Goal: Task Accomplishment & Management: Complete application form

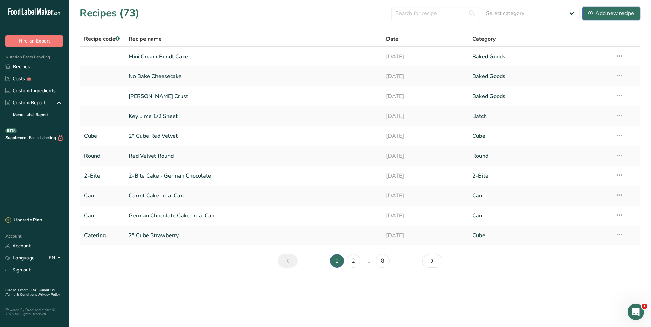
click at [601, 12] on div "Add new recipe" at bounding box center [611, 13] width 46 height 8
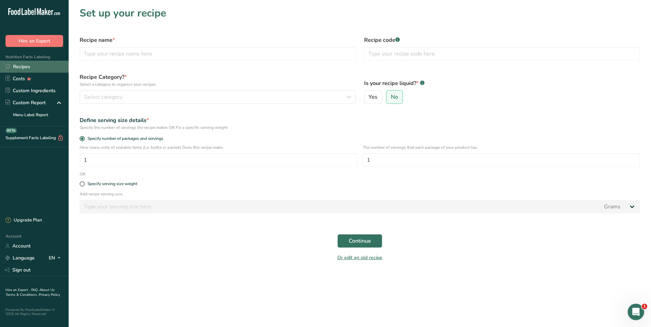
click at [19, 66] on link "Recipes" at bounding box center [34, 67] width 69 height 12
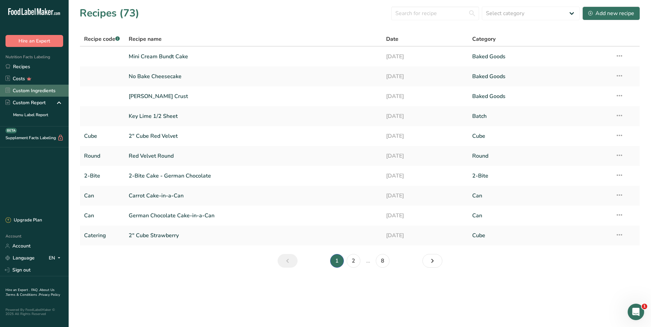
click at [44, 89] on link "Custom Ingredients" at bounding box center [34, 91] width 69 height 12
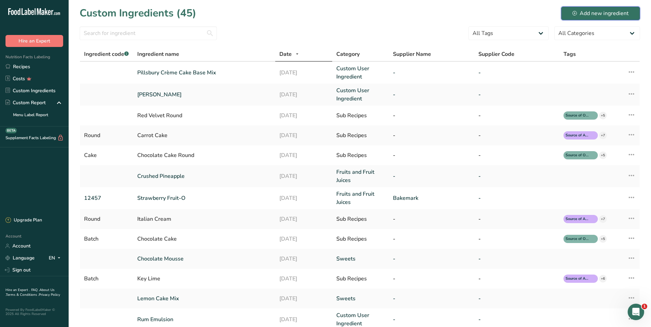
click at [591, 10] on div "Add new ingredient" at bounding box center [600, 13] width 56 height 8
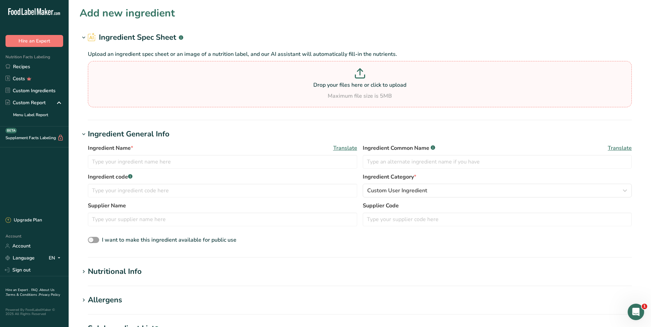
click at [354, 86] on p "Drop your files here or click to upload" at bounding box center [360, 85] width 540 height 8
click at [354, 86] on input "Drop your files here or click to upload Maximum file size is 5MB" at bounding box center [360, 84] width 544 height 46
type input "C:\fakepath\Pillsbury Double Dark Chocolate Cake Mix.pdf"
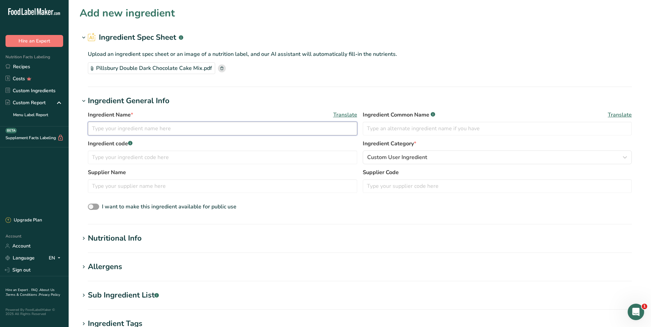
click at [179, 133] on input "text" at bounding box center [222, 129] width 269 height 14
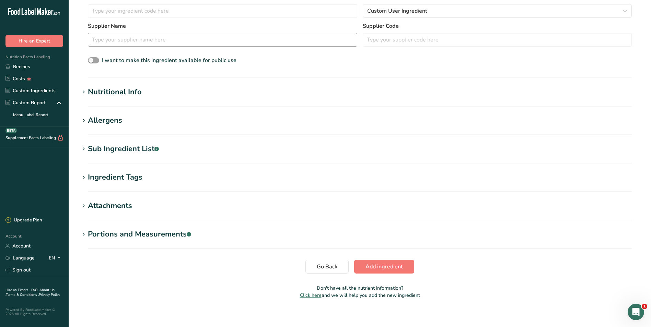
scroll to position [151, 0]
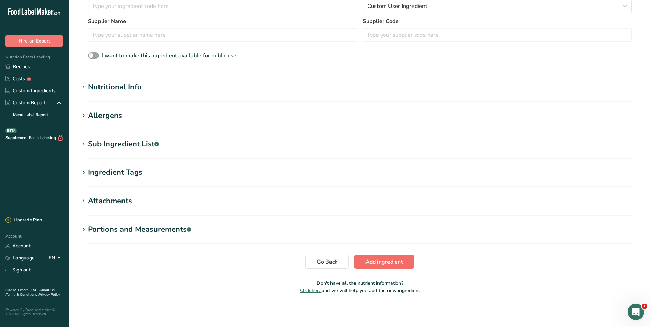
type input "Pillsbury Double Dark Chocolate Cake Mix"
click at [391, 262] on span "Add ingredient" at bounding box center [383, 262] width 37 height 8
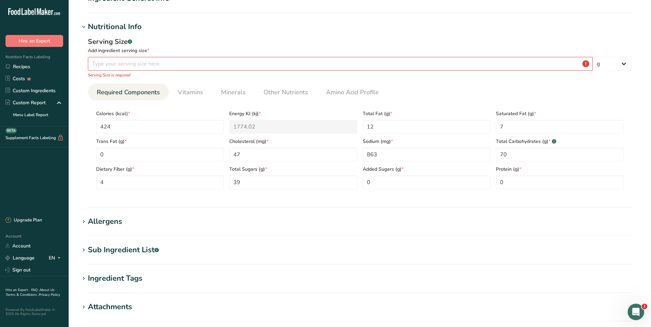
scroll to position [0, 0]
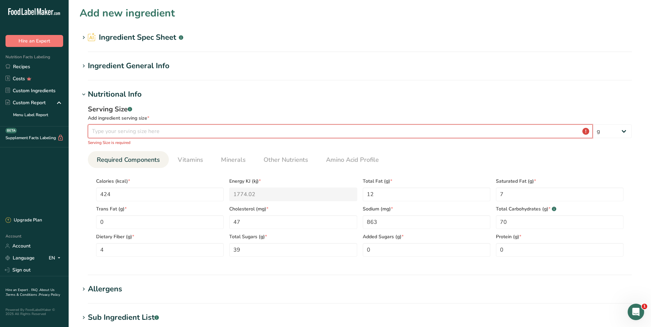
click at [288, 129] on input "number" at bounding box center [340, 132] width 505 height 14
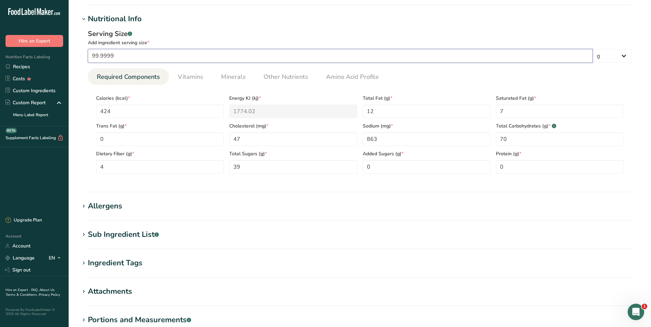
scroll to position [166, 0]
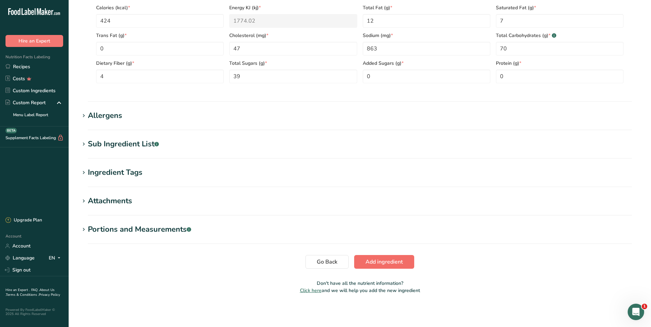
type input "99.9999"
click at [391, 256] on button "Add ingredient" at bounding box center [384, 262] width 60 height 14
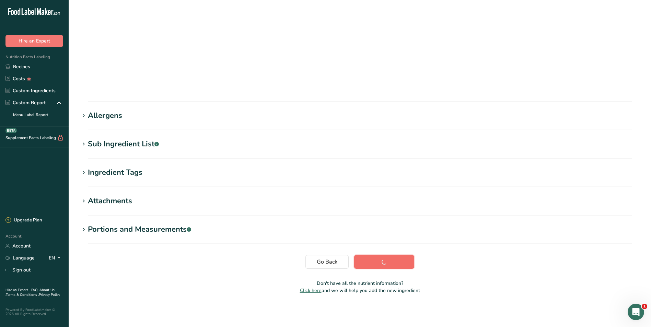
scroll to position [7, 0]
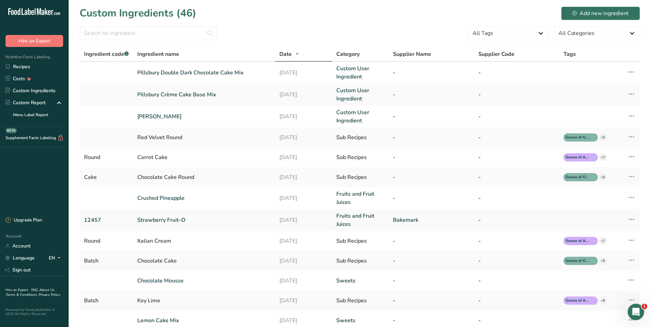
click at [23, 61] on div "Nutrition Facts Labeling Recipes Costs Custom Ingredients Custom Report Menu La…" at bounding box center [34, 87] width 69 height 80
click at [21, 63] on link "Recipes" at bounding box center [34, 67] width 69 height 12
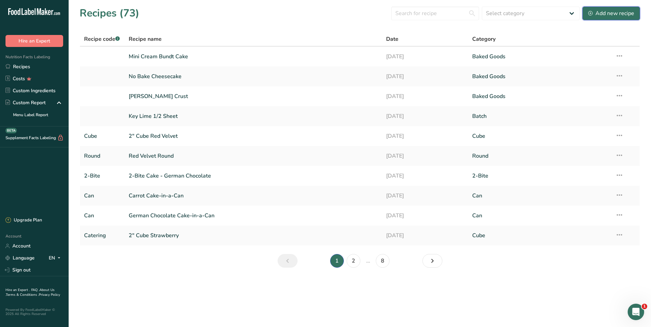
click at [616, 9] on div "Add new recipe" at bounding box center [611, 13] width 46 height 8
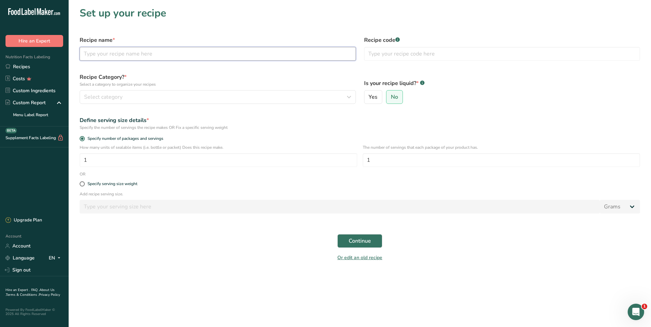
click at [247, 56] on input "text" at bounding box center [218, 54] width 276 height 14
type input "Mini Double Dark Chocolate Bundt Cake"
click at [82, 184] on span at bounding box center [82, 183] width 5 height 5
click at [82, 184] on input "Specify serving size weight" at bounding box center [82, 184] width 4 height 4
radio input "true"
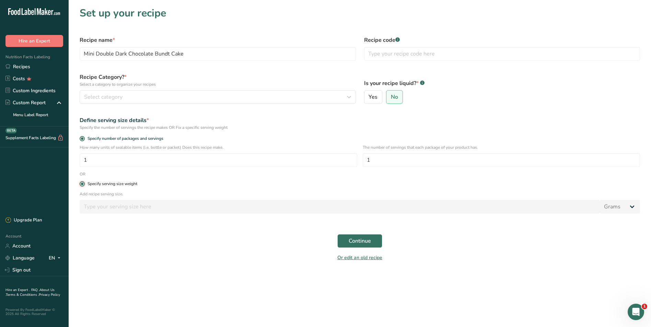
radio input "false"
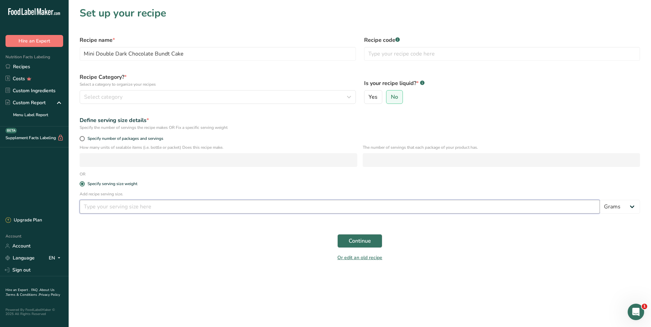
click at [225, 207] on input "number" at bounding box center [340, 207] width 520 height 14
type input "2.5"
click at [634, 208] on select "Grams kg mg mcg lb oz l mL fl oz tbsp tsp cup qt gallon" at bounding box center [620, 207] width 40 height 14
select select "5"
click at [600, 200] on select "Grams kg mg mcg lb oz l mL fl oz tbsp tsp cup qt gallon" at bounding box center [620, 207] width 40 height 14
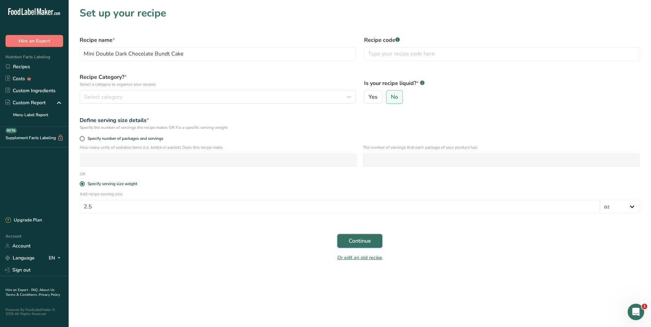
click at [356, 240] on span "Continue" at bounding box center [360, 241] width 22 height 8
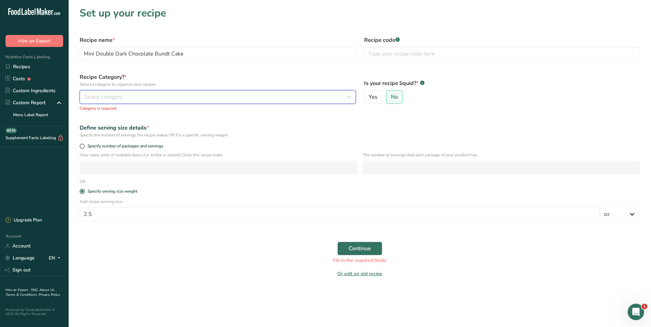
click at [202, 97] on div "Select category" at bounding box center [215, 97] width 263 height 8
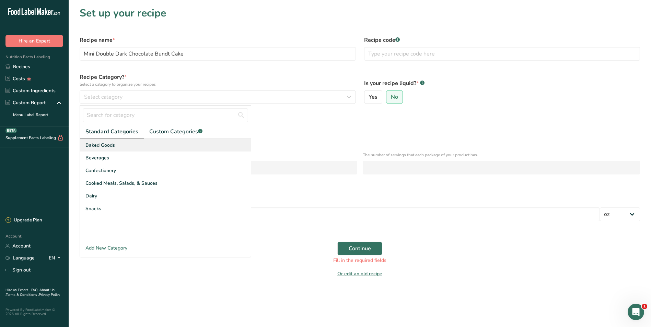
click at [97, 144] on span "Baked Goods" at bounding box center [100, 145] width 30 height 7
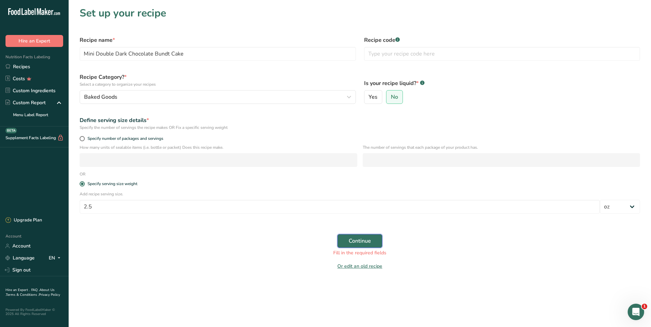
click at [362, 240] on span "Continue" at bounding box center [360, 241] width 22 height 8
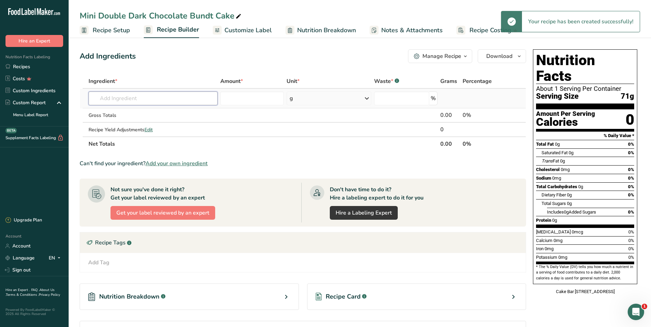
click at [135, 101] on input "text" at bounding box center [153, 99] width 129 height 14
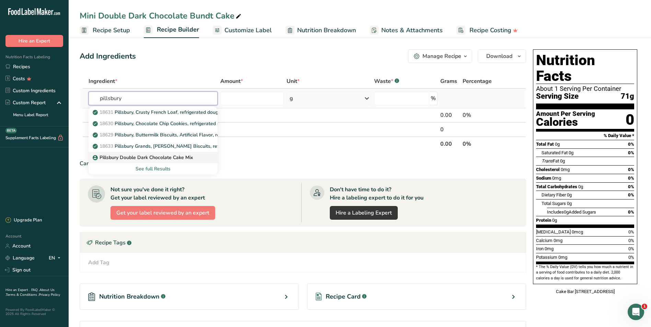
type input "pillsbury"
click at [166, 159] on p "Pillsbury Double Dark Chocolate Cake Mix" at bounding box center [143, 157] width 99 height 7
type input "Pillsbury Double Dark Chocolate Cake Mix"
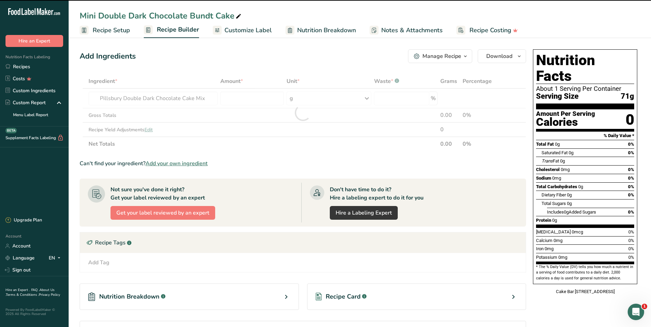
type input "0"
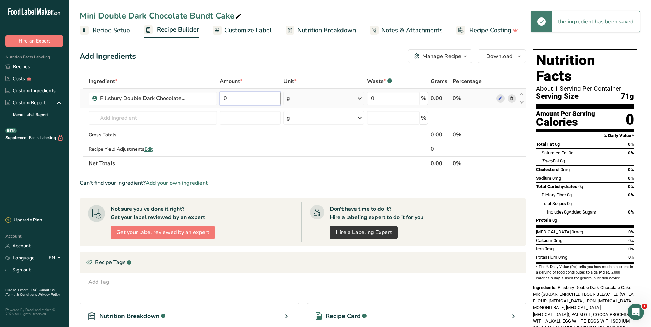
drag, startPoint x: 230, startPoint y: 97, endPoint x: 217, endPoint y: 98, distance: 12.7
click at [217, 98] on tr "Pillsbury Double Dark Chocolate Cake Mix 0 g Weight Units g kg mg See more Volu…" at bounding box center [303, 99] width 446 height 20
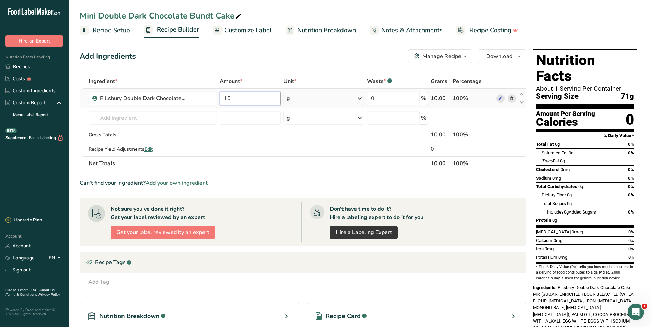
type input "10"
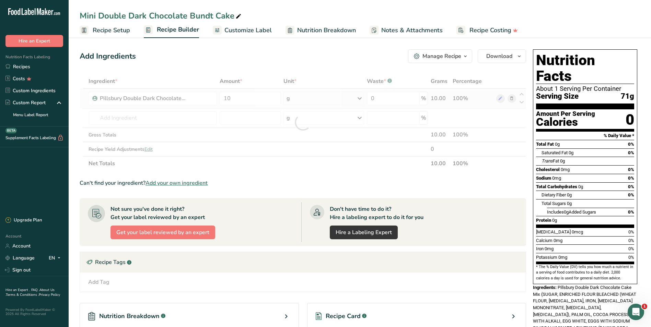
click at [360, 96] on div "Ingredient * Amount * Unit * Waste * .a-a{fill:#347362;}.b-a{fill:#fff;} Grams …" at bounding box center [303, 122] width 446 height 97
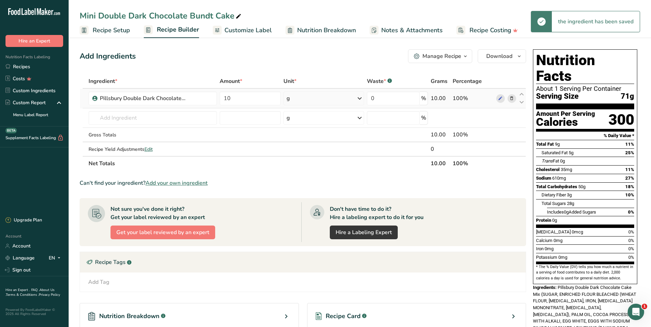
click at [360, 96] on icon at bounding box center [359, 98] width 8 height 12
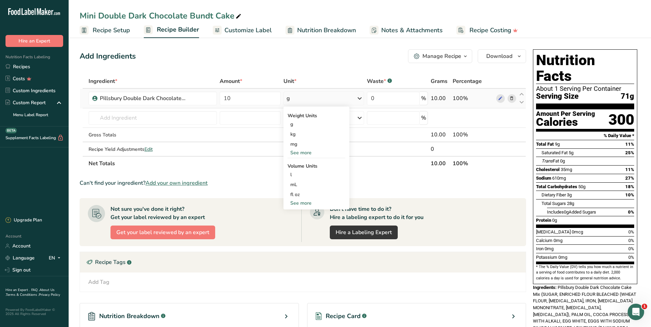
click at [304, 152] on div "See more" at bounding box center [316, 152] width 58 height 7
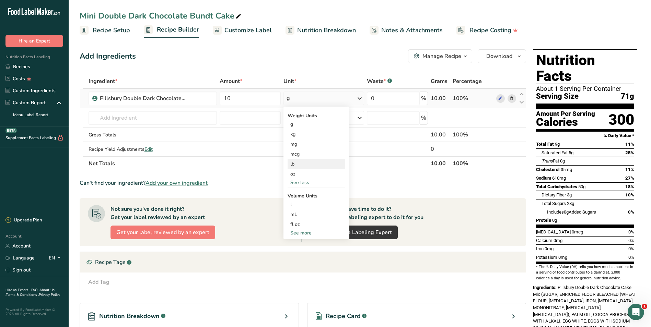
click at [304, 166] on div "lb" at bounding box center [316, 164] width 58 height 10
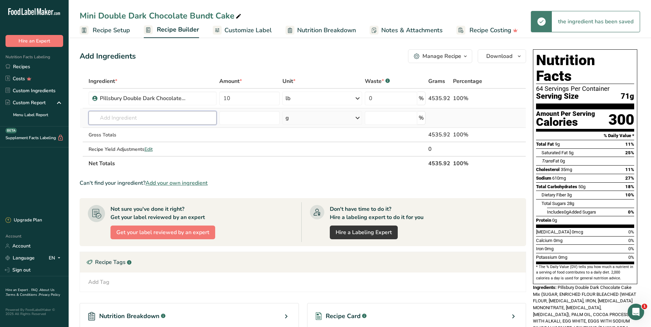
click at [138, 117] on input "text" at bounding box center [153, 118] width 128 height 14
click at [159, 118] on input "text" at bounding box center [153, 118] width 128 height 14
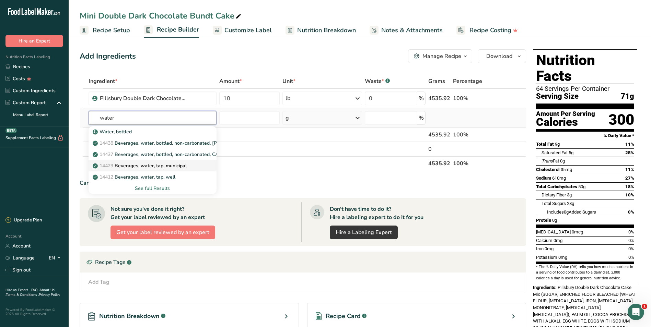
type input "water"
click at [161, 164] on p "14429 [GEOGRAPHIC_DATA], water, tap, municipal" at bounding box center [140, 165] width 93 height 7
type input "Beverages, water, tap, municipal"
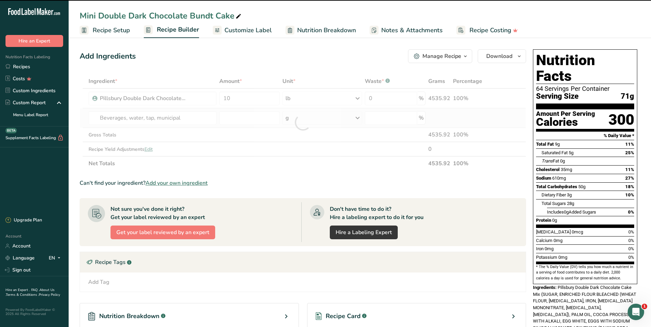
type input "0"
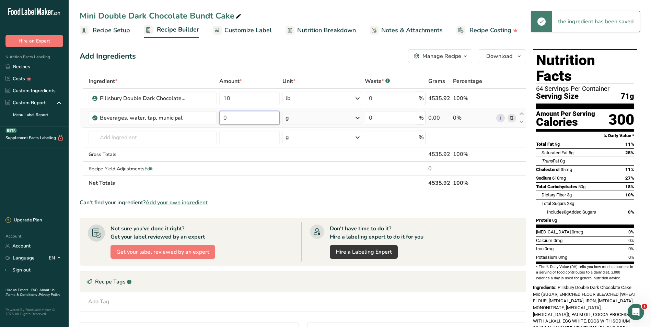
drag, startPoint x: 231, startPoint y: 117, endPoint x: 224, endPoint y: 118, distance: 6.9
click at [224, 118] on input "0" at bounding box center [249, 118] width 60 height 14
type input "74"
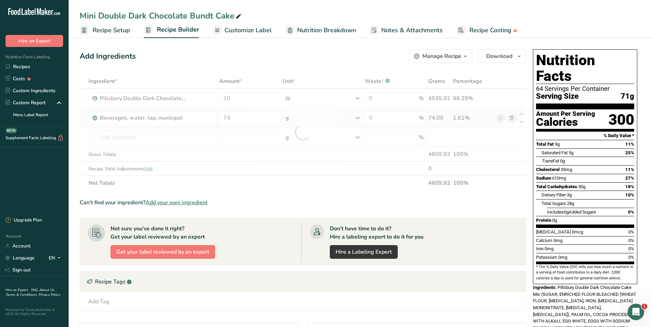
click at [356, 115] on div "Ingredient * Amount * Unit * Waste * .a-a{fill:#347362;}.b-a{fill:#fff;} Grams …" at bounding box center [303, 132] width 446 height 116
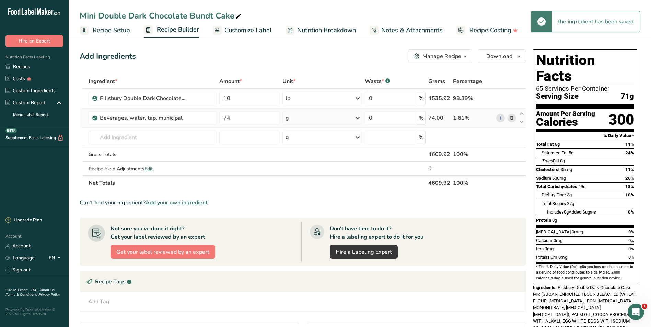
click at [356, 115] on icon at bounding box center [357, 118] width 8 height 12
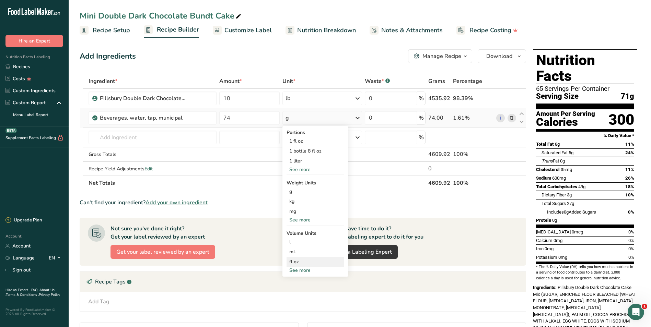
click at [301, 264] on div "fl oz" at bounding box center [315, 261] width 52 height 7
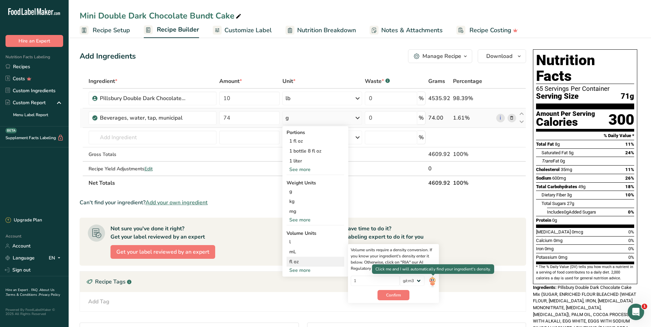
click at [432, 280] on img at bounding box center [432, 282] width 8 height 12
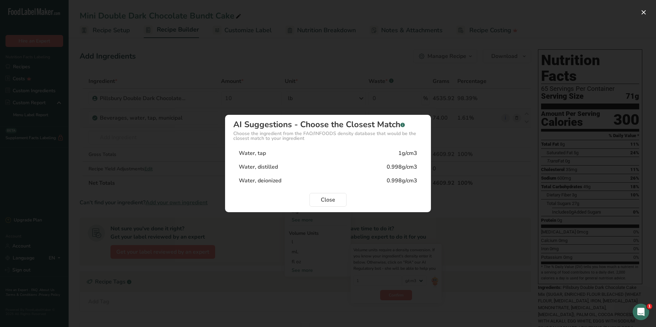
click at [303, 154] on div "Water, tap 1g/cm3" at bounding box center [327, 153] width 189 height 14
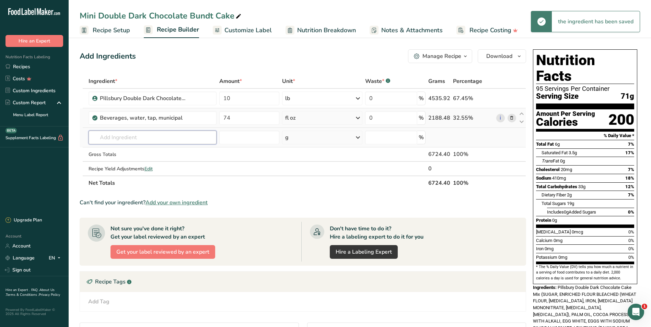
click at [125, 137] on input "text" at bounding box center [153, 138] width 128 height 14
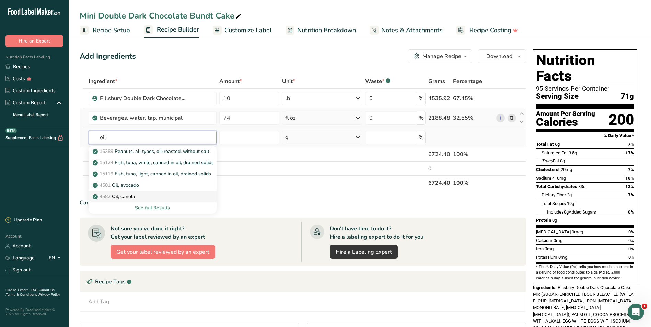
type input "oil"
click at [122, 197] on p "4582 Oil, canola" at bounding box center [114, 196] width 41 height 7
type input "Oil, canola"
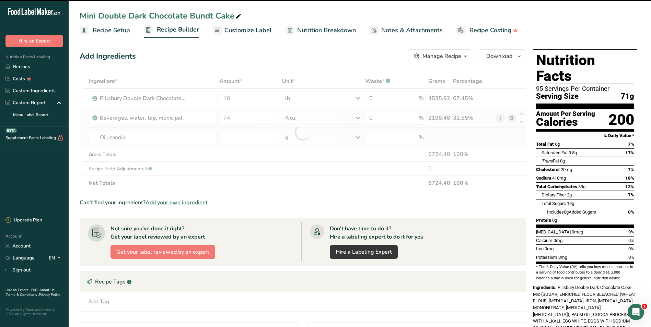
type input "0"
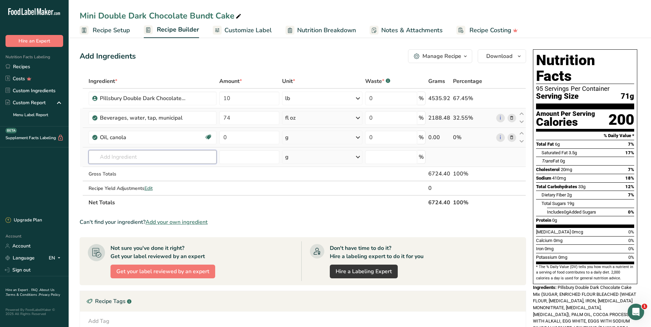
click at [117, 156] on input "text" at bounding box center [153, 157] width 128 height 14
drag, startPoint x: 229, startPoint y: 139, endPoint x: 219, endPoint y: 139, distance: 9.9
click at [219, 139] on input "0" at bounding box center [249, 138] width 60 height 14
type input "19"
click at [357, 135] on div "Ingredient * Amount * Unit * Waste * .a-a{fill:#347362;}.b-a{fill:#fff;} Grams …" at bounding box center [303, 142] width 446 height 136
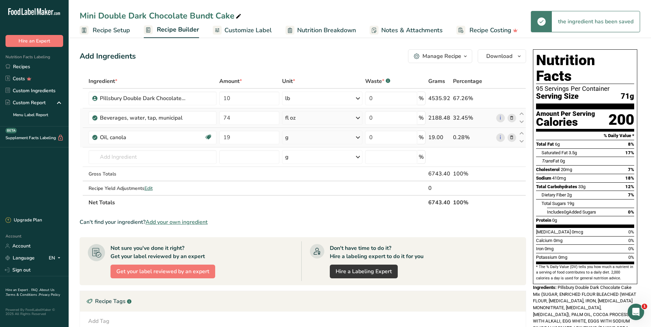
click at [357, 135] on icon at bounding box center [358, 137] width 8 height 12
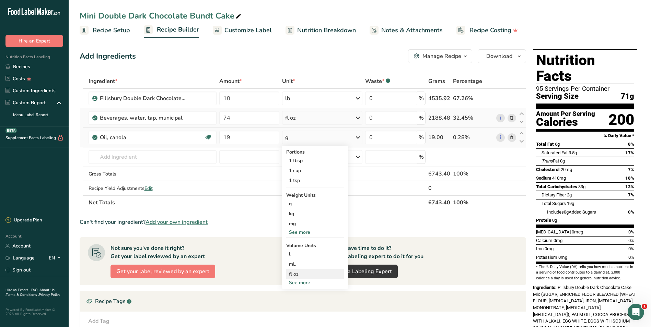
click at [315, 274] on div "fl oz" at bounding box center [315, 274] width 52 height 7
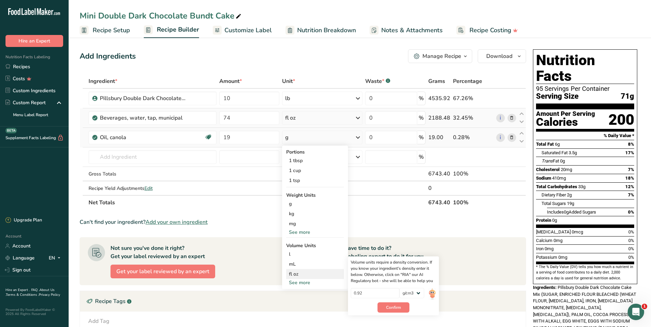
click at [310, 274] on div "fl oz" at bounding box center [315, 274] width 52 height 7
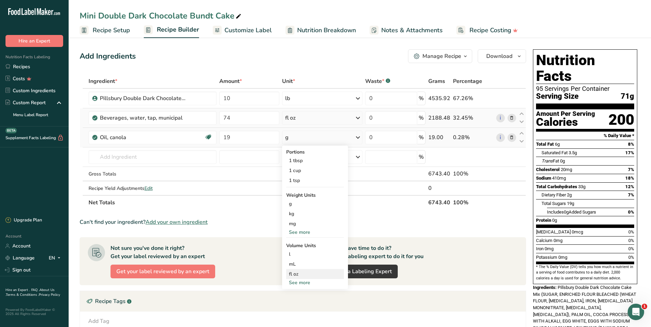
click at [310, 274] on div "fl oz" at bounding box center [315, 274] width 52 height 7
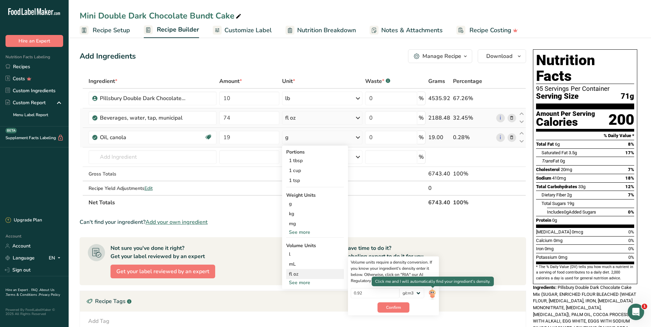
click at [430, 293] on img at bounding box center [432, 294] width 8 height 12
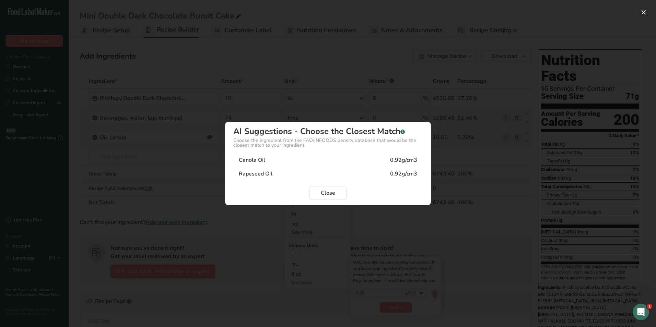
click at [275, 164] on div "Canola Oil 0.92g/cm3" at bounding box center [327, 160] width 189 height 14
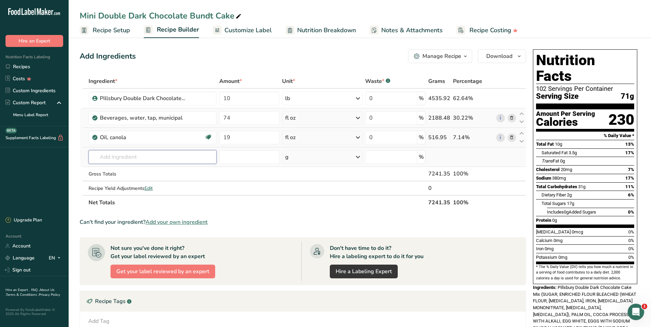
click at [151, 160] on input "text" at bounding box center [153, 157] width 128 height 14
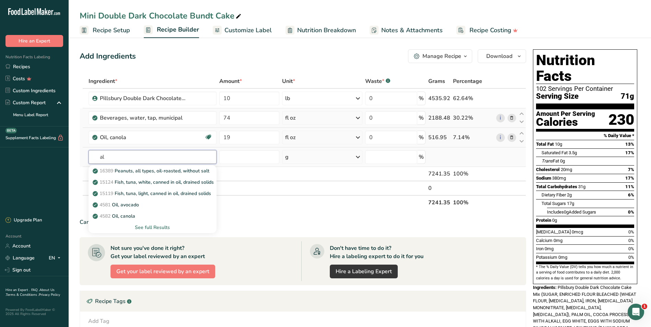
type input "a"
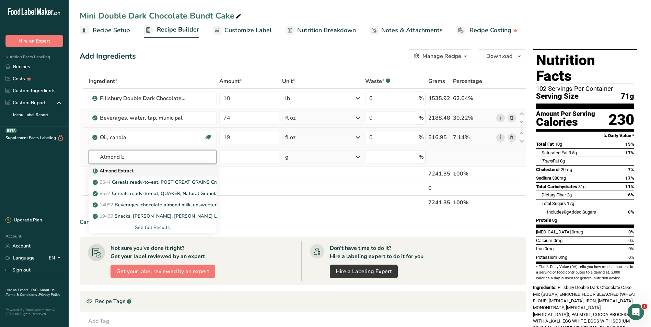
type input "Almond E"
click at [145, 170] on div "Almond Extract" at bounding box center [147, 170] width 106 height 7
type input "Almond Extract"
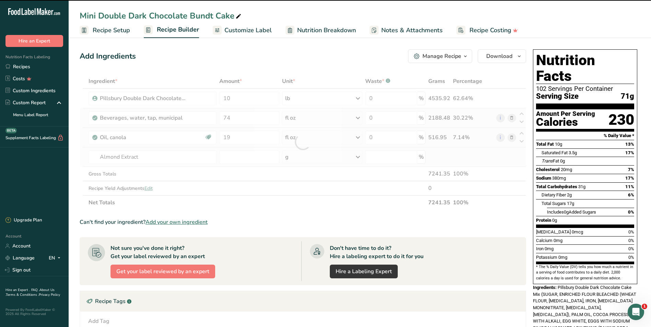
type input "0"
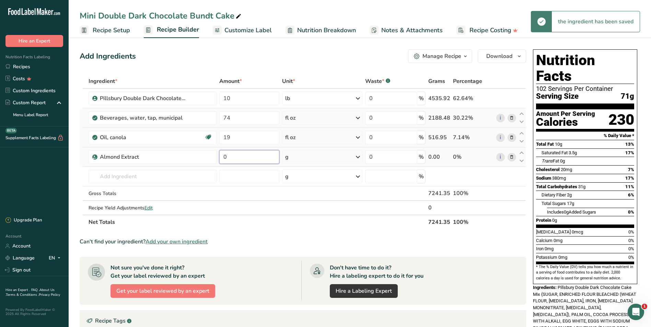
drag, startPoint x: 234, startPoint y: 158, endPoint x: 221, endPoint y: 158, distance: 12.4
click at [221, 158] on input "0" at bounding box center [249, 157] width 60 height 14
type input "2"
click at [359, 154] on div "Ingredient * Amount * Unit * Waste * .a-a{fill:#347362;}.b-a{fill:#fff;} Grams …" at bounding box center [303, 151] width 446 height 155
click at [358, 157] on icon at bounding box center [358, 157] width 8 height 12
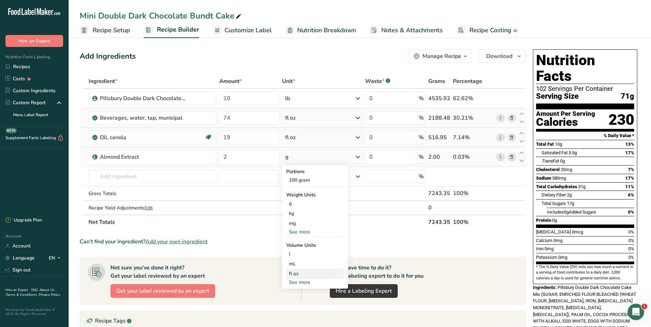
click at [302, 273] on div "fl oz" at bounding box center [315, 273] width 52 height 7
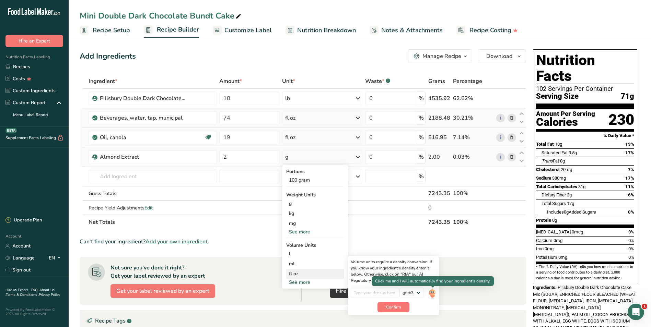
click at [432, 292] on img at bounding box center [432, 294] width 8 height 12
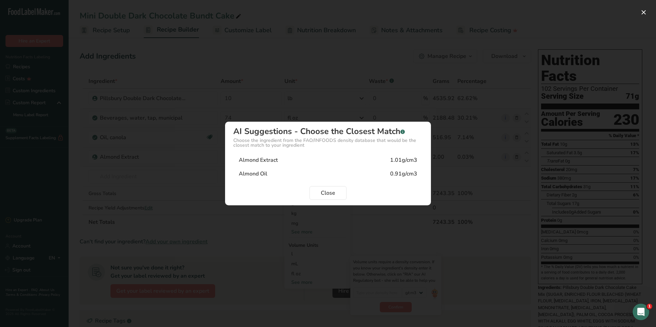
click at [278, 160] on div "Almond Extract" at bounding box center [258, 160] width 39 height 8
type input "1.01"
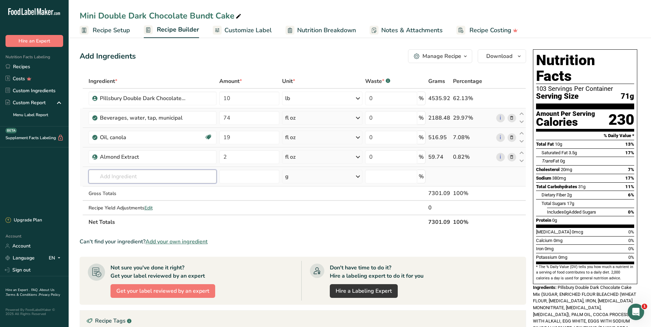
click at [152, 176] on input "text" at bounding box center [153, 177] width 128 height 14
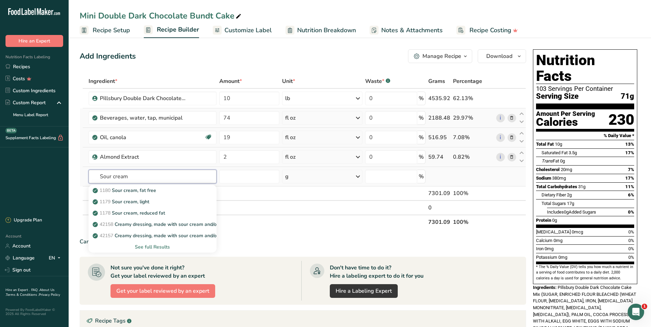
type input "Sour cream"
click at [145, 245] on div "See full Results" at bounding box center [152, 247] width 117 height 7
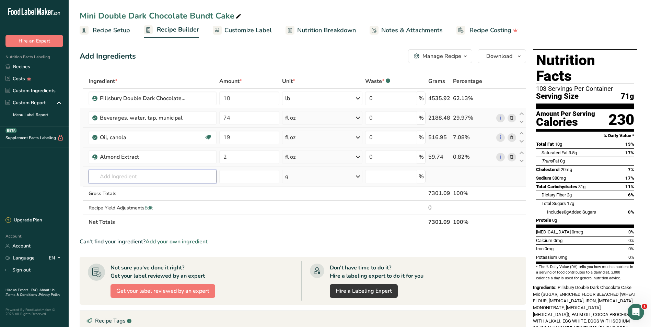
click at [119, 176] on input "text" at bounding box center [153, 177] width 128 height 14
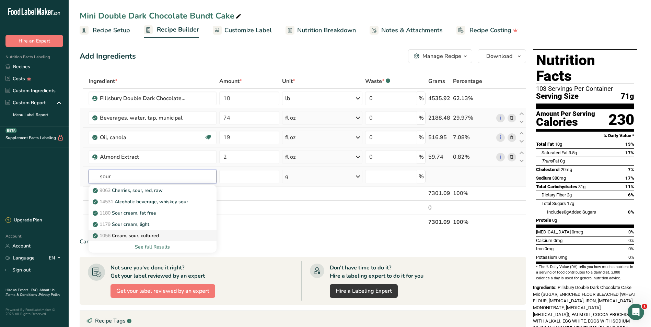
type input "sour"
click at [134, 238] on p "1056 Cream, sour, cultured" at bounding box center [126, 235] width 65 height 7
type input "Cream, sour, cultured"
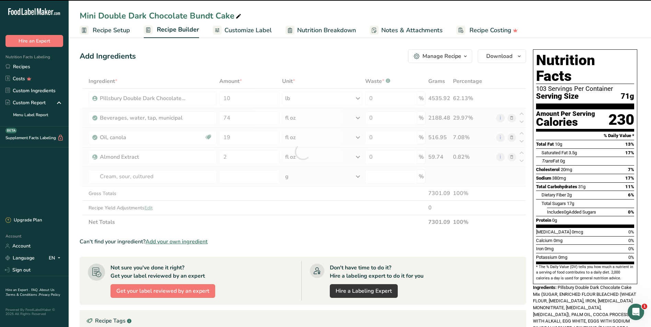
type input "0"
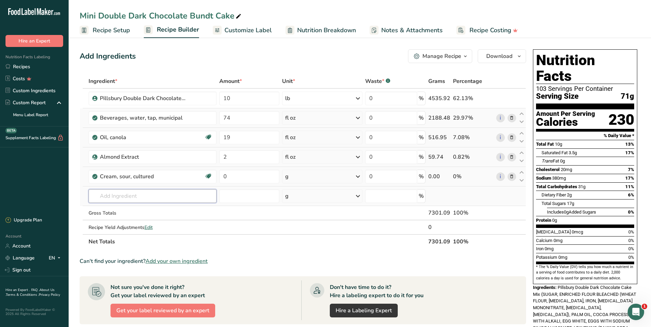
click at [144, 192] on input "text" at bounding box center [153, 196] width 128 height 14
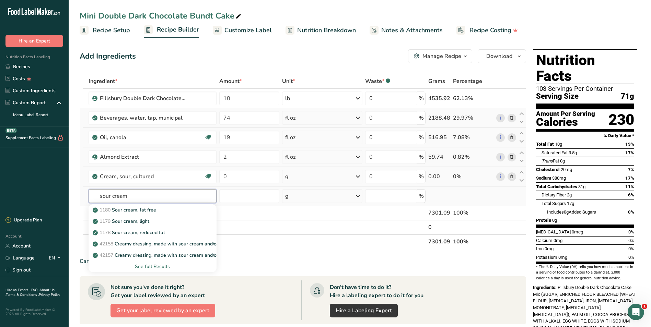
type input "sour cream"
click at [151, 264] on div "See full Results" at bounding box center [152, 266] width 117 height 7
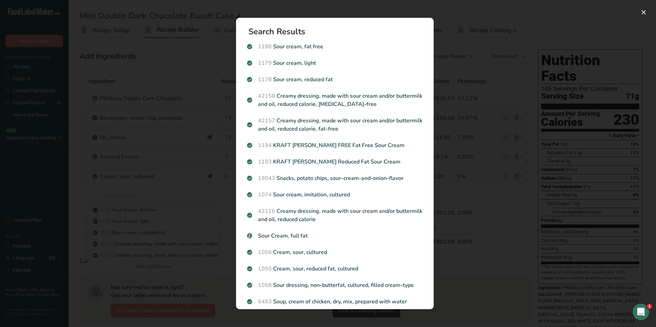
click at [76, 281] on div "Search results modal" at bounding box center [328, 163] width 656 height 327
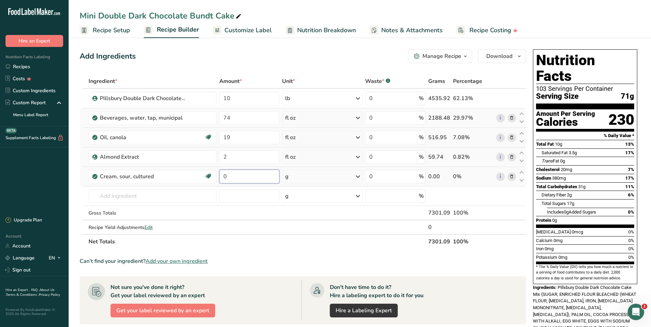
drag, startPoint x: 235, startPoint y: 177, endPoint x: 224, endPoint y: 178, distance: 11.1
click at [224, 178] on input "0" at bounding box center [249, 177] width 60 height 14
type input "2"
click at [358, 175] on div "Ingredient * Amount * Unit * Waste * .a-a{fill:#347362;}.b-a{fill:#fff;} Grams …" at bounding box center [303, 161] width 446 height 175
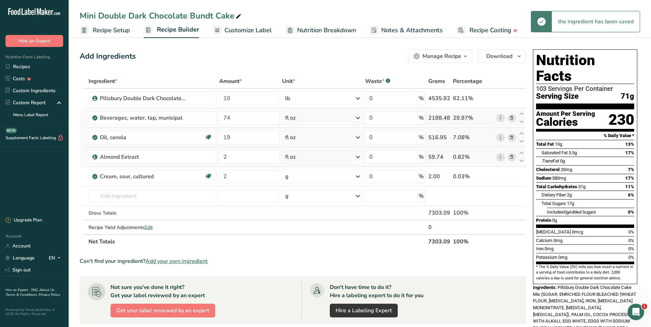
click at [358, 175] on icon at bounding box center [358, 176] width 8 height 12
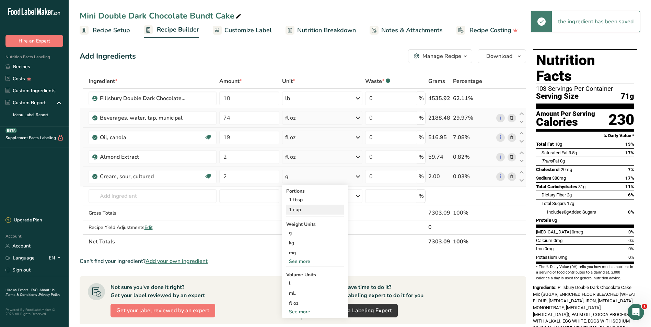
click at [319, 209] on div "1 cup" at bounding box center [315, 210] width 58 height 10
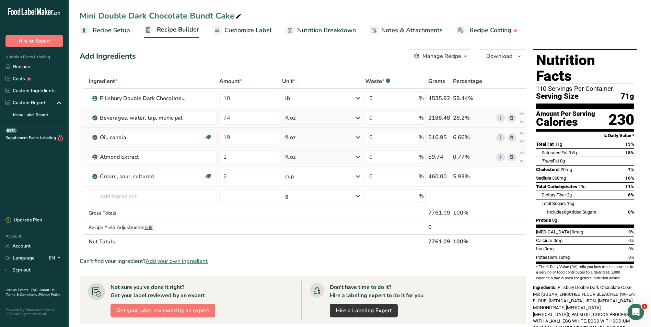
click at [114, 31] on span "Recipe Setup" at bounding box center [111, 30] width 37 height 9
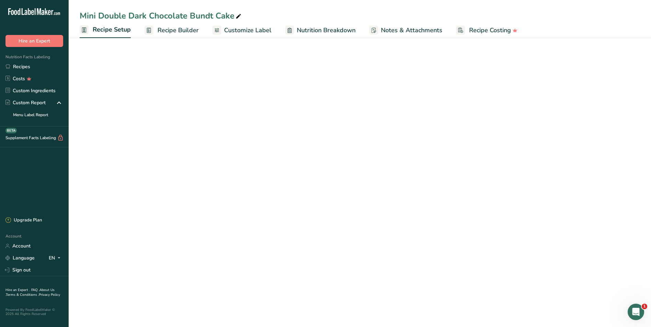
select select "5"
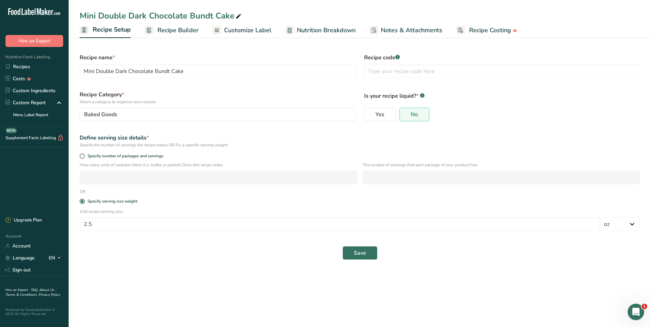
click at [169, 28] on span "Recipe Builder" at bounding box center [177, 30] width 41 height 9
